Goal: Information Seeking & Learning: Learn about a topic

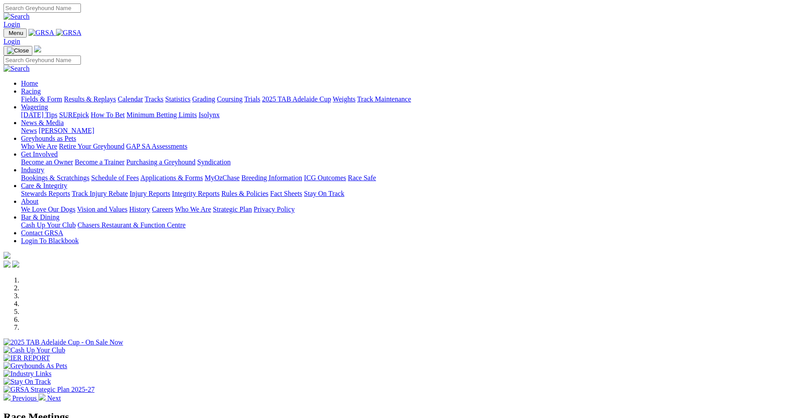
select select "QLD"
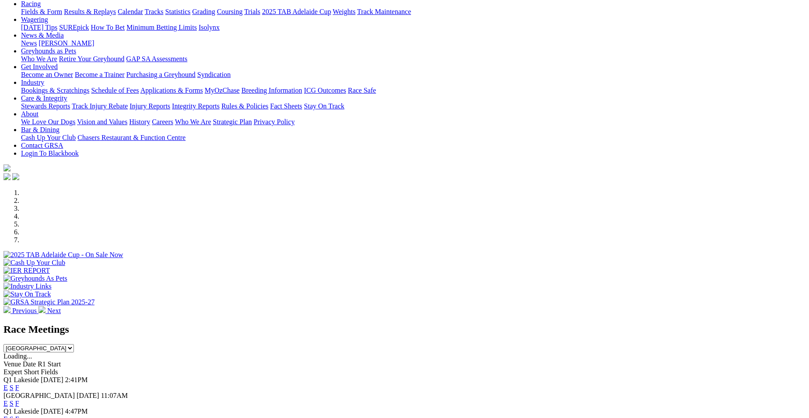
scroll to position [140, 0]
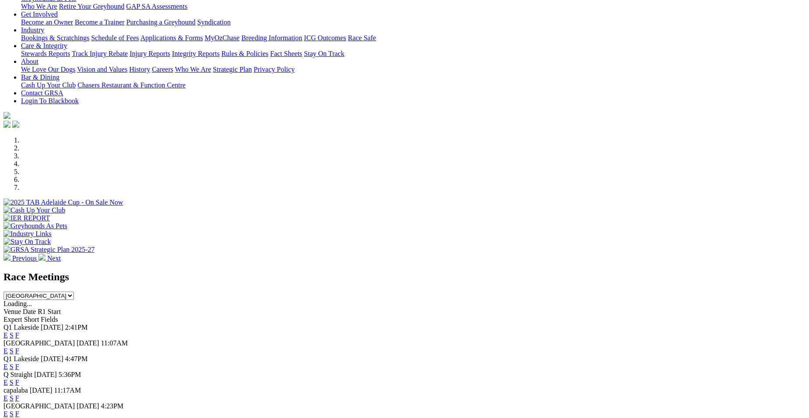
click at [8, 331] on link "E" at bounding box center [5, 334] width 4 height 7
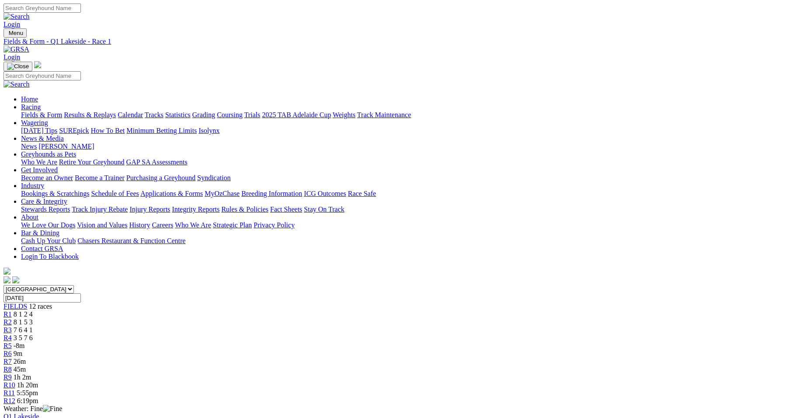
click at [343, 334] on div "R4 3 5 7 6" at bounding box center [404, 338] width 802 height 8
click at [12, 342] on link "R5" at bounding box center [7, 345] width 8 height 7
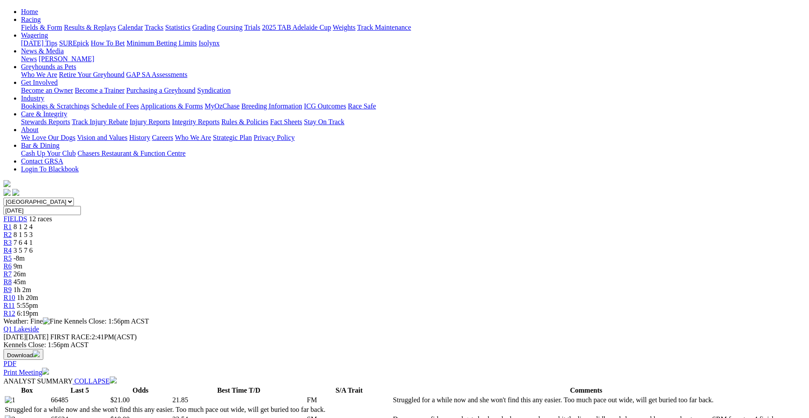
scroll to position [117, 0]
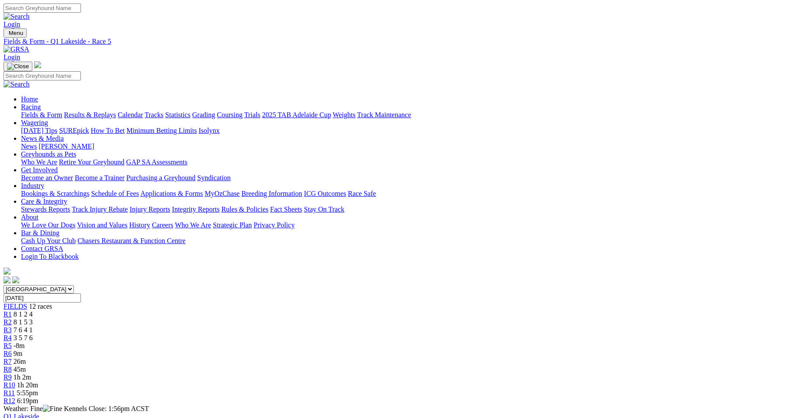
click at [422, 350] on div "R6 9m" at bounding box center [404, 354] width 802 height 8
click at [379, 342] on div "R5 5 8 6 2" at bounding box center [404, 346] width 802 height 8
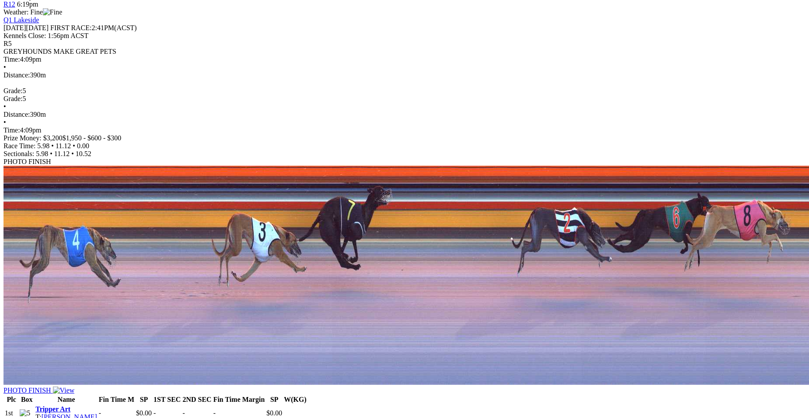
scroll to position [31, 0]
